Goal: Task Accomplishment & Management: Use online tool/utility

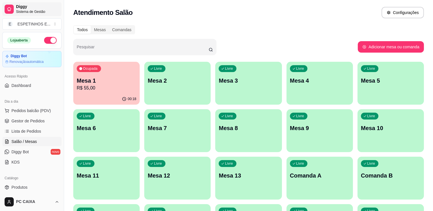
drag, startPoint x: 37, startPoint y: 6, endPoint x: 5, endPoint y: 15, distance: 32.2
click at [37, 6] on span "Diggy" at bounding box center [37, 6] width 43 height 5
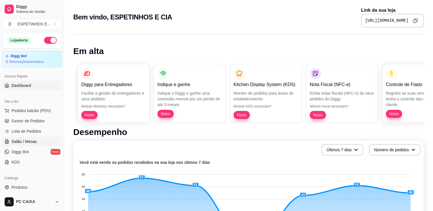
click at [22, 141] on span "Salão / Mesas" at bounding box center [23, 142] width 25 height 6
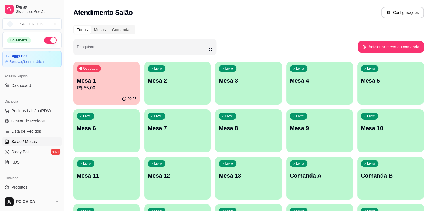
click at [91, 78] on p "Mesa 1" at bounding box center [106, 81] width 59 height 8
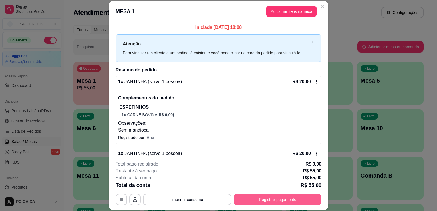
click at [278, 203] on button "Registrar pagamento" at bounding box center [278, 199] width 88 height 11
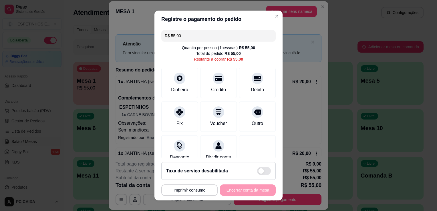
drag, startPoint x: 199, startPoint y: 37, endPoint x: 60, endPoint y: 44, distance: 139.7
click at [60, 44] on div "**********" at bounding box center [218, 105] width 437 height 211
click at [180, 90] on div "Dinheiro" at bounding box center [179, 88] width 19 height 7
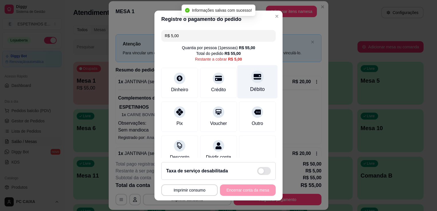
click at [250, 86] on div "Débito" at bounding box center [257, 88] width 15 height 7
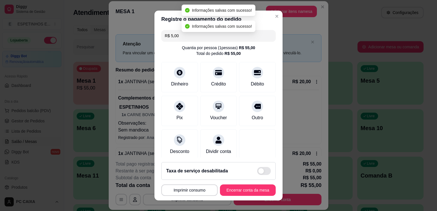
type input "R$ 0,00"
click at [242, 188] on button "Encerrar conta da mesa" at bounding box center [248, 190] width 54 height 11
